Goal: Information Seeking & Learning: Learn about a topic

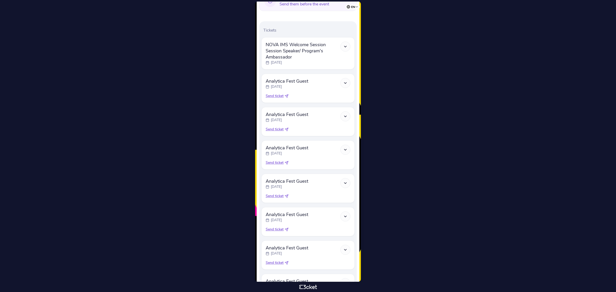
scroll to position [52, 0]
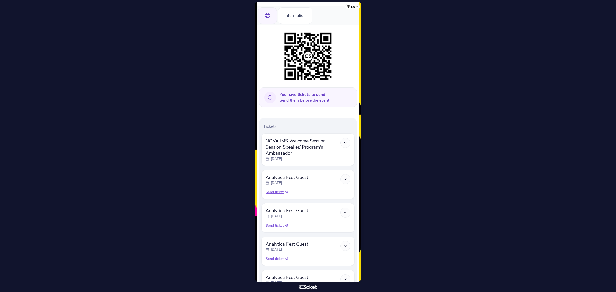
click at [346, 143] on polyline at bounding box center [345, 142] width 2 height 1
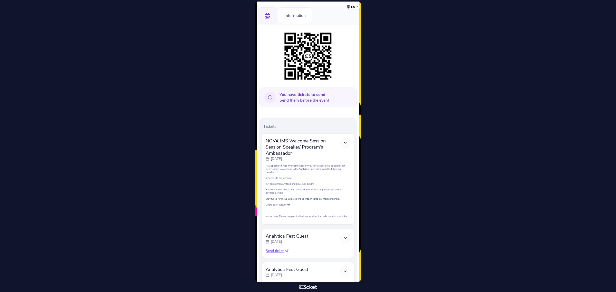
scroll to position [0, 0]
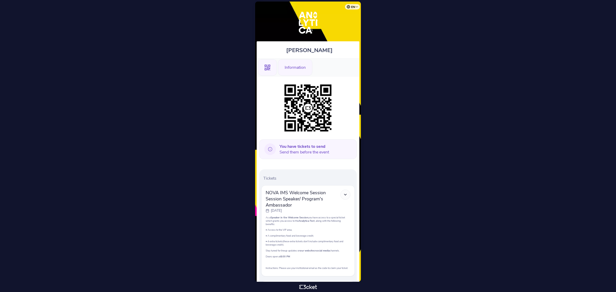
click at [299, 67] on div "Information" at bounding box center [295, 67] width 34 height 16
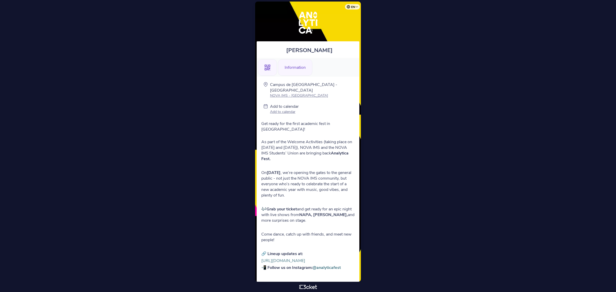
click at [272, 70] on div ".st0{fill-rule:evenodd;clip-rule:evenodd;}" at bounding box center [267, 67] width 19 height 16
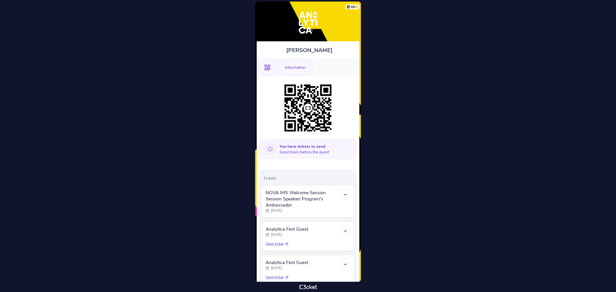
click at [290, 63] on div "Information" at bounding box center [295, 67] width 34 height 16
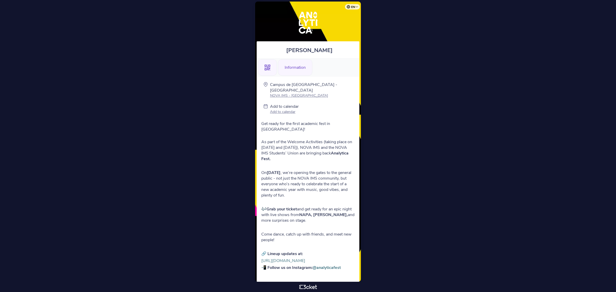
click at [272, 66] on div ".st0{fill-rule:evenodd;clip-rule:evenodd;}" at bounding box center [267, 67] width 19 height 16
